Goal: Navigation & Orientation: Find specific page/section

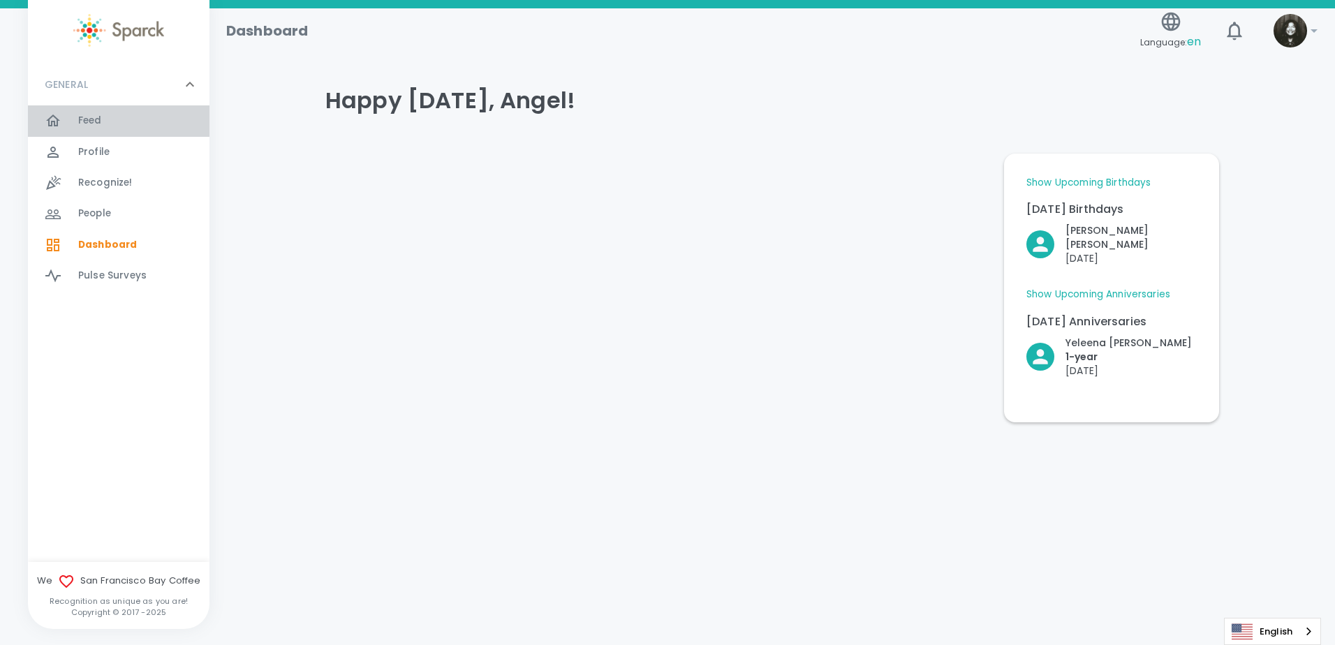
click at [85, 132] on div "Feed 0" at bounding box center [119, 120] width 182 height 31
